Goal: Find specific page/section: Find specific page/section

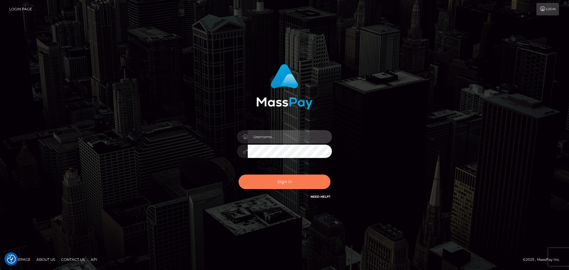
type input "knap.greatlife"
click at [284, 180] on button "Sign in" at bounding box center [284, 181] width 92 height 15
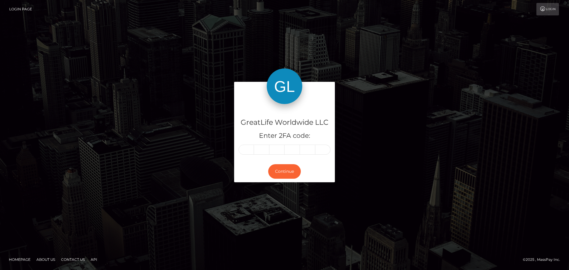
click at [244, 149] on input "text" at bounding box center [245, 150] width 15 height 10
type input "6"
type input "9"
type input "0"
type input "3"
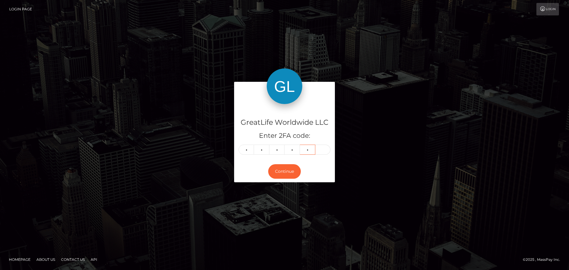
type input "7"
type input "1"
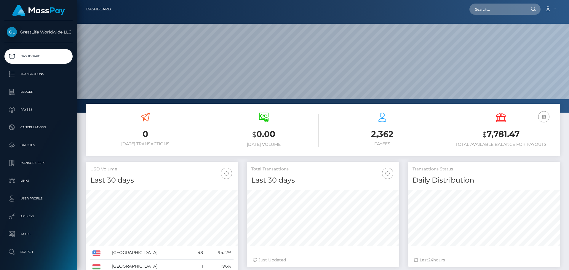
scroll to position [105, 152]
click at [490, 12] on input "text" at bounding box center [497, 9] width 56 height 11
paste input "[EMAIL_ADDRESS][DOMAIN_NAME]"
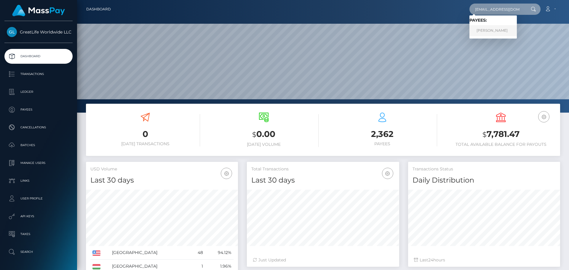
type input "[EMAIL_ADDRESS][DOMAIN_NAME]"
click at [486, 29] on link "Philip Booth" at bounding box center [492, 30] width 47 height 11
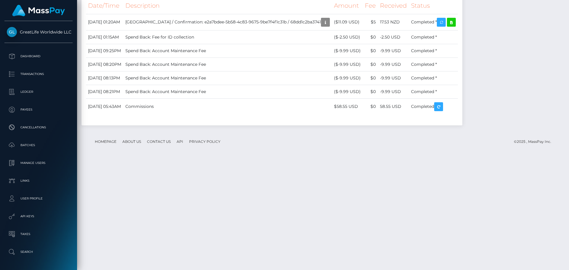
scroll to position [1070, 0]
